Goal: Information Seeking & Learning: Learn about a topic

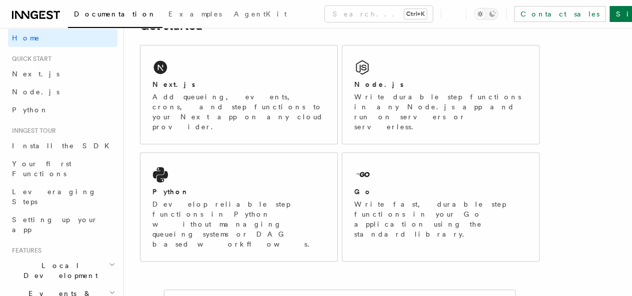
scroll to position [7, 0]
click at [71, 260] on span "Local Development" at bounding box center [58, 270] width 101 height 20
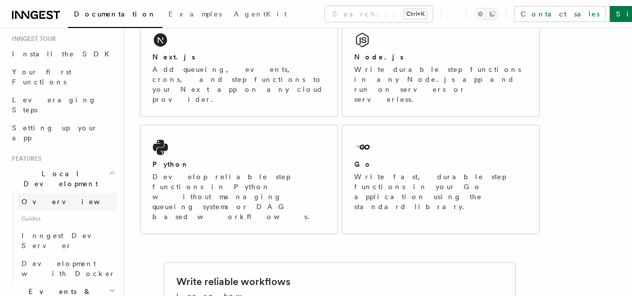
scroll to position [101, 0]
click at [55, 191] on link "Overview" at bounding box center [67, 200] width 100 height 18
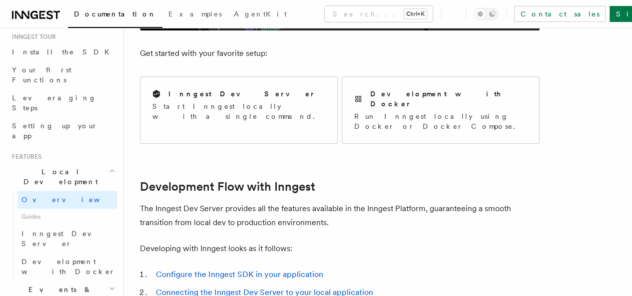
scroll to position [389, 0]
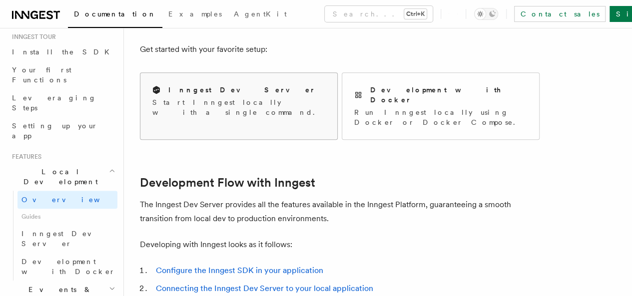
click at [256, 104] on div "Inngest Dev Server Start Inngest locally with a single command." at bounding box center [238, 101] width 197 height 56
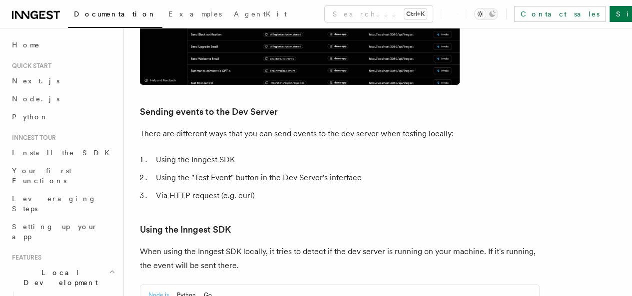
scroll to position [1682, 0]
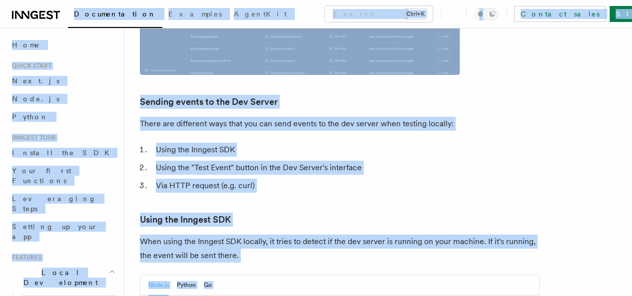
click at [281, 226] on article "Features Local Development Inngest Dev Server The Inngest dev server is an open…" at bounding box center [378, 238] width 476 height 3754
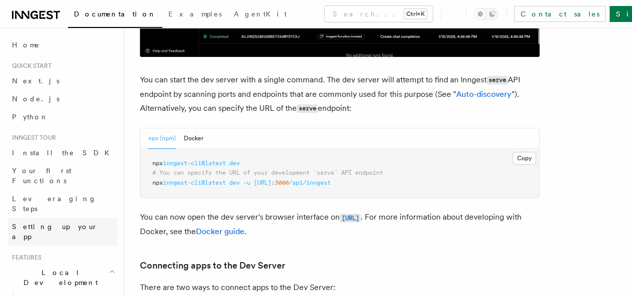
scroll to position [136, 0]
